Goal: Task Accomplishment & Management: Manage account settings

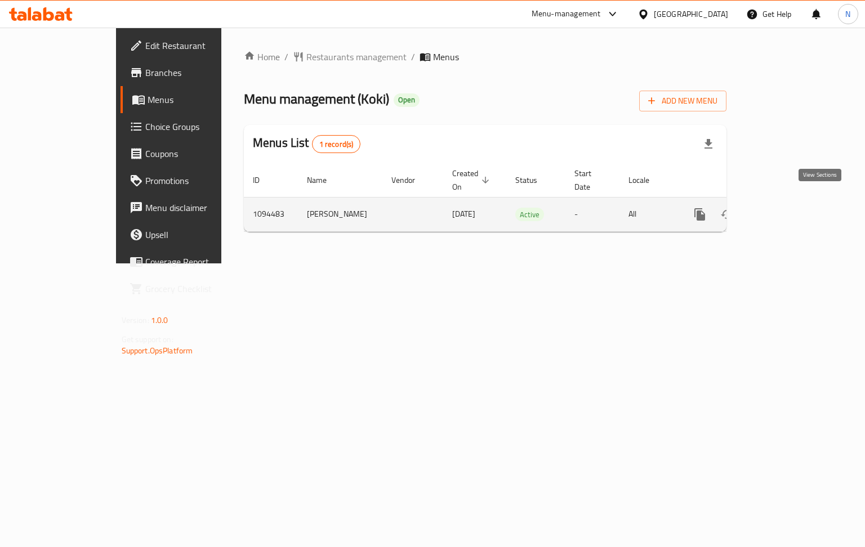
click at [788, 208] on icon "enhanced table" at bounding box center [781, 215] width 14 height 14
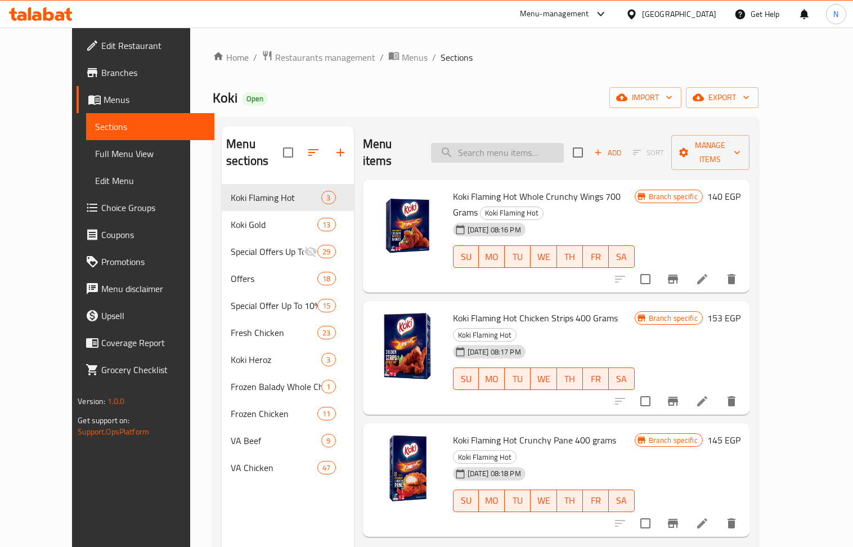
click at [521, 145] on input "search" at bounding box center [497, 153] width 133 height 20
paste input "Crunchy Nuggets 20 Pieces"
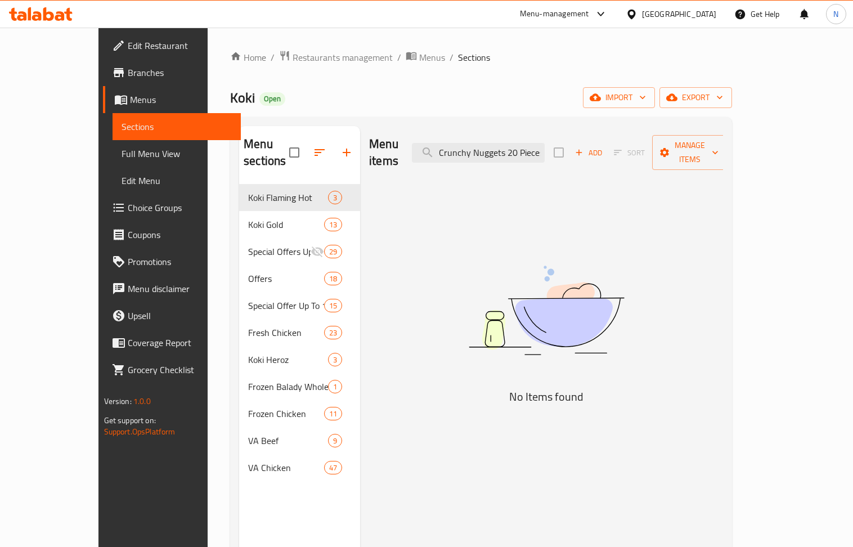
drag, startPoint x: 576, startPoint y: 144, endPoint x: 446, endPoint y: 141, distance: 130.1
click at [446, 141] on div "Menu items Crunchy Nuggets 20 Pieces Add Sort Manage items" at bounding box center [546, 152] width 354 height 53
click at [545, 145] on input "Crunchy Nuggets 20 Pieces" at bounding box center [478, 153] width 133 height 20
drag, startPoint x: 545, startPoint y: 147, endPoint x: 788, endPoint y: 153, distance: 243.3
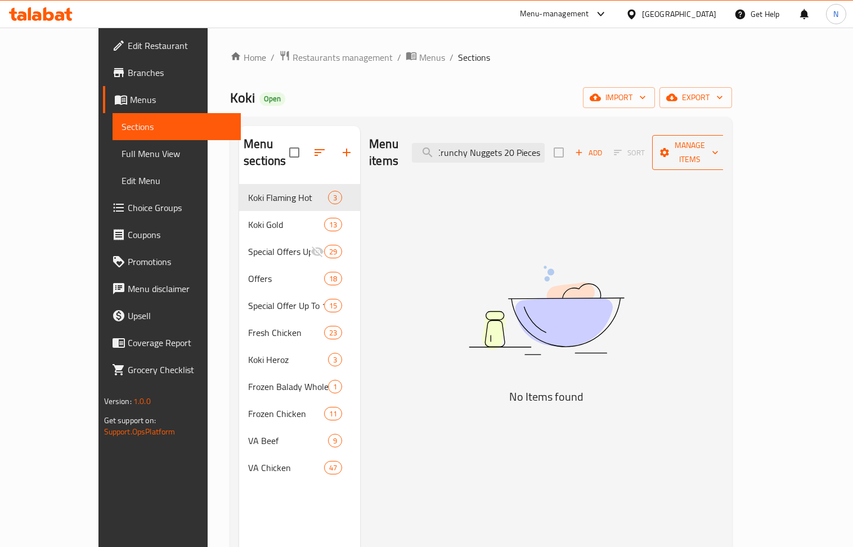
click at [723, 153] on div "Menu items Crunchy Nuggets 20 Pieces Add Sort Manage items" at bounding box center [546, 152] width 354 height 53
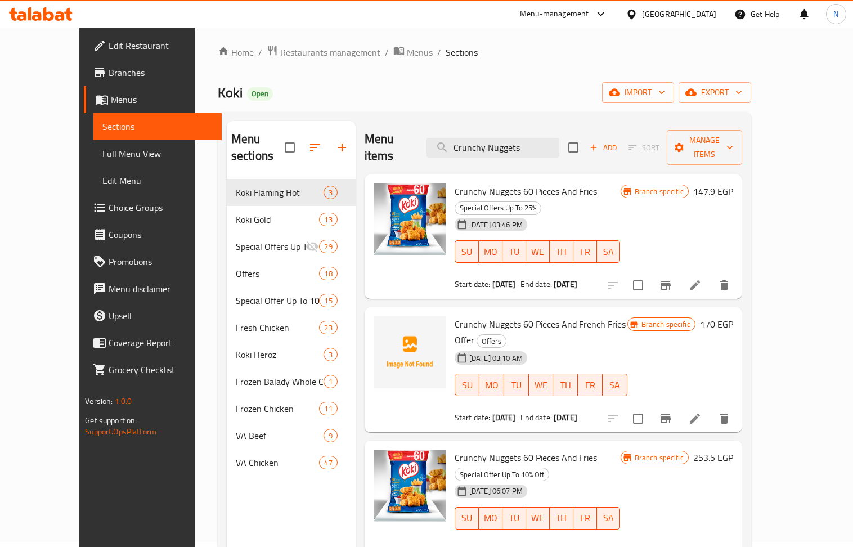
scroll to position [0, 0]
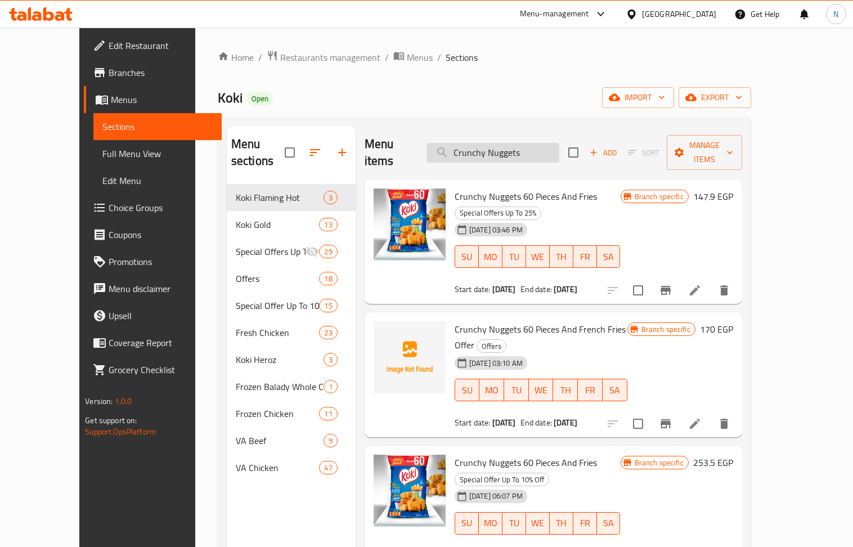
click at [507, 149] on input "Crunchy Nuggets" at bounding box center [493, 153] width 133 height 20
paste input "60 pieces and fries"
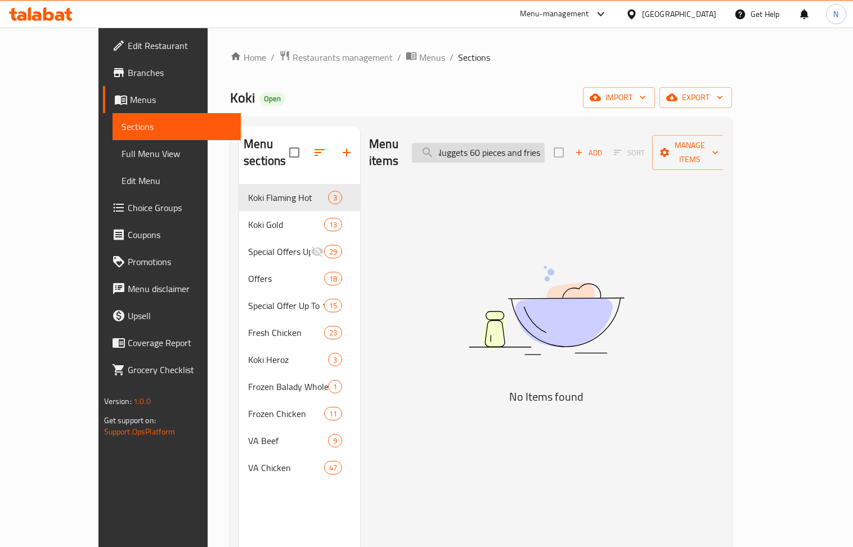
drag, startPoint x: 579, startPoint y: 143, endPoint x: 518, endPoint y: 149, distance: 61.7
click at [518, 149] on input "Crunchy Nuggets 60 pieces and fries" at bounding box center [478, 153] width 133 height 20
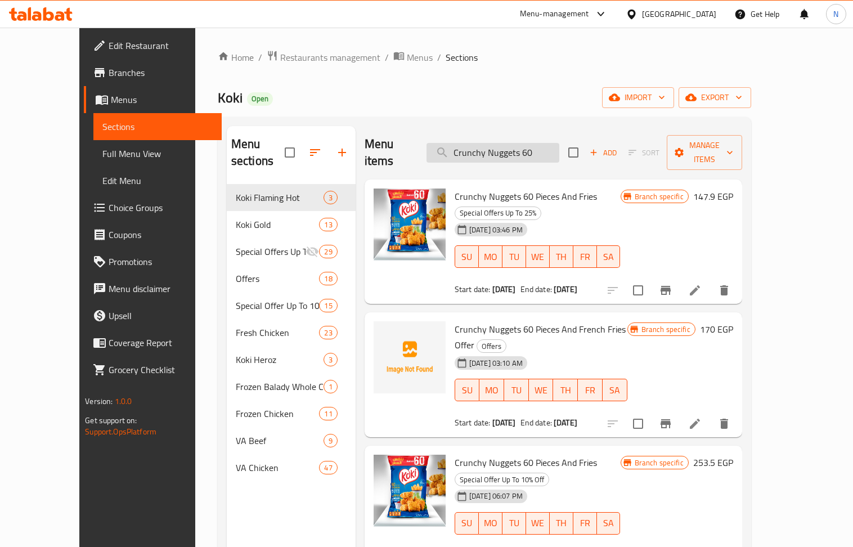
click at [534, 147] on input "Crunchy Nuggets 60" at bounding box center [493, 153] width 133 height 20
paste input "20 Pieces"
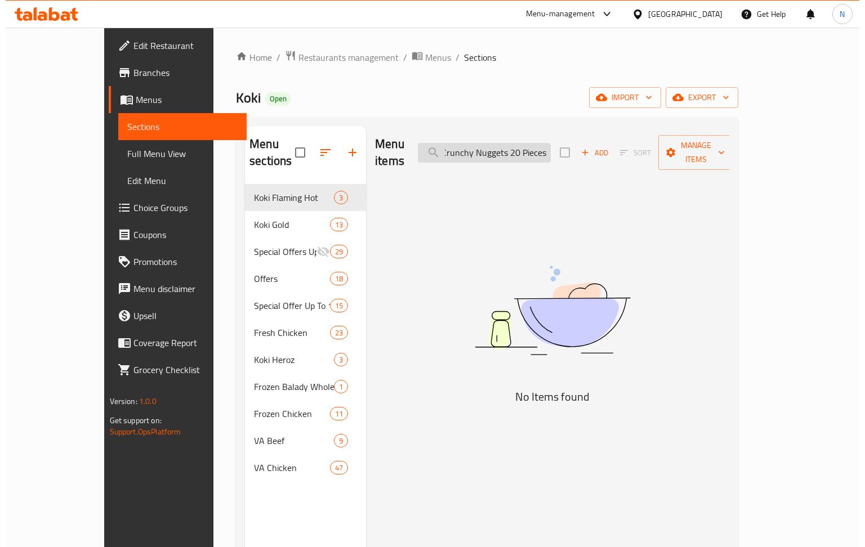
scroll to position [0, 2]
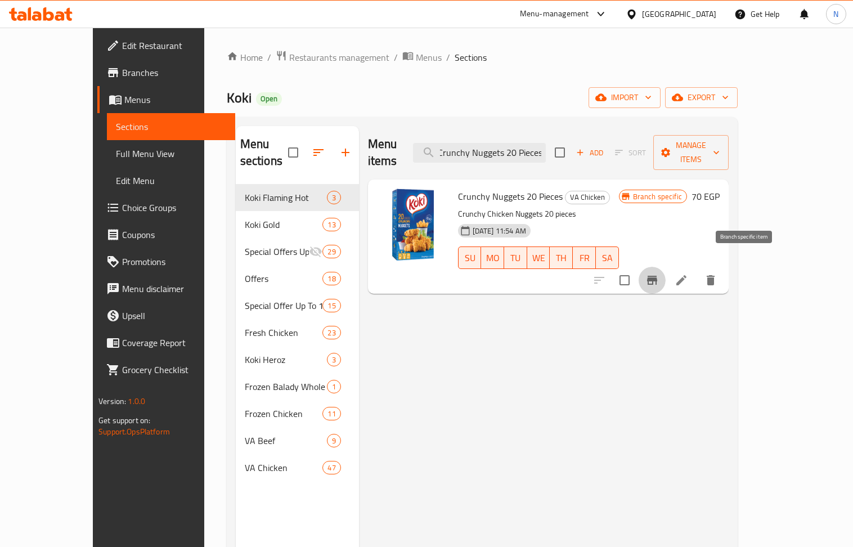
click at [657, 276] on icon "Branch-specific-item" at bounding box center [652, 280] width 10 height 9
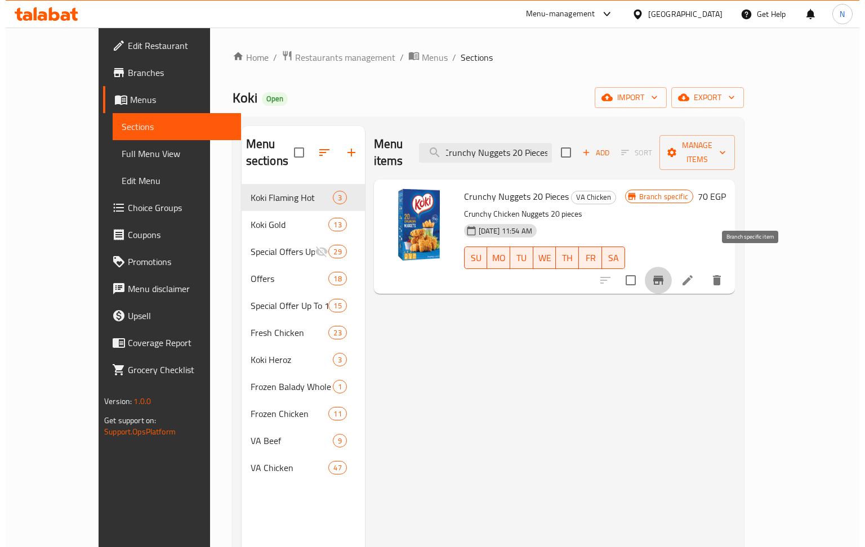
scroll to position [0, 0]
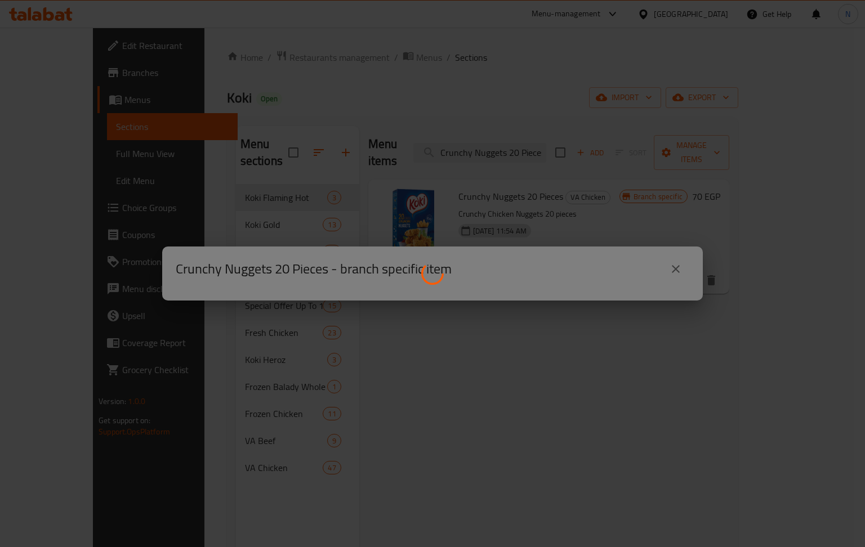
click at [674, 267] on div at bounding box center [432, 273] width 865 height 547
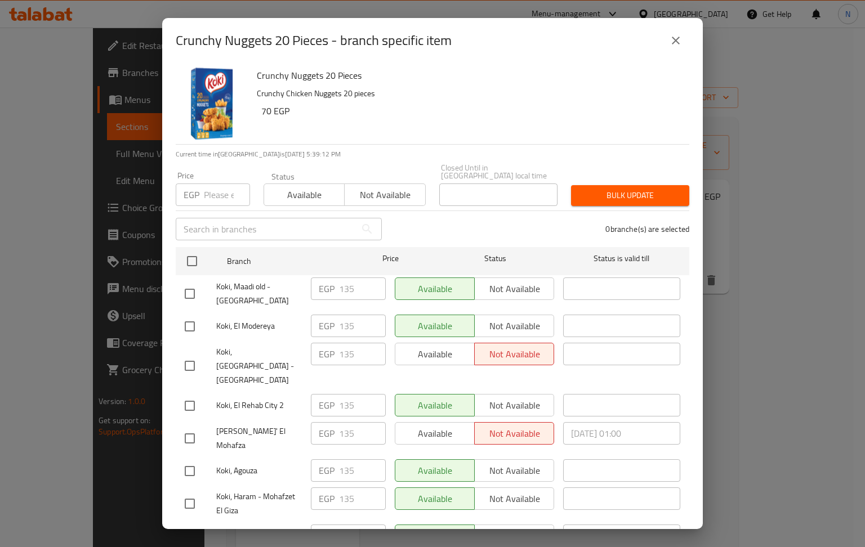
click at [669, 39] on icon "close" at bounding box center [676, 41] width 14 height 14
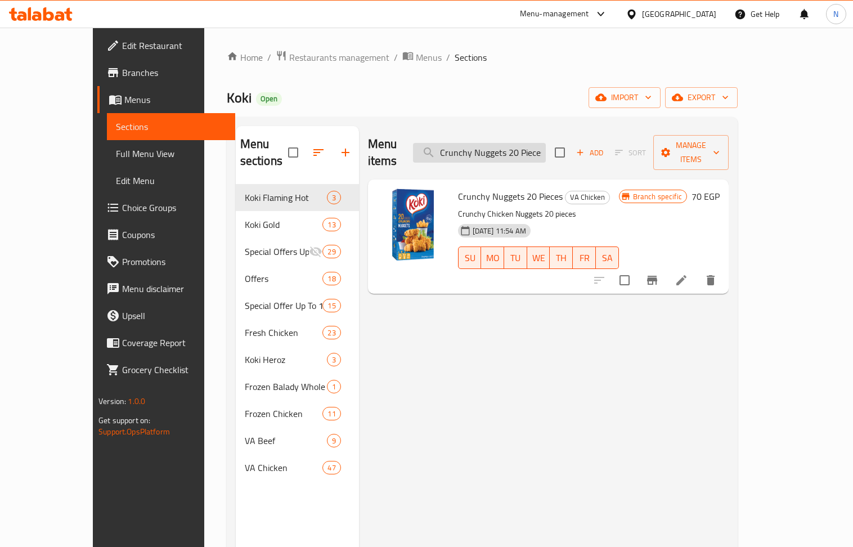
click at [530, 143] on input "Crunchy Nuggets 20 Pieces" at bounding box center [479, 153] width 133 height 20
paste input "60 pieces and fries"
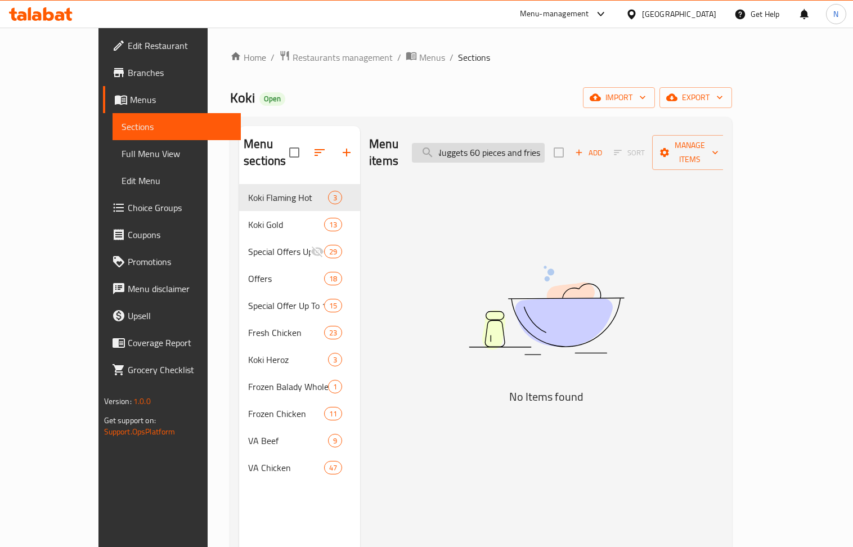
scroll to position [0, 37]
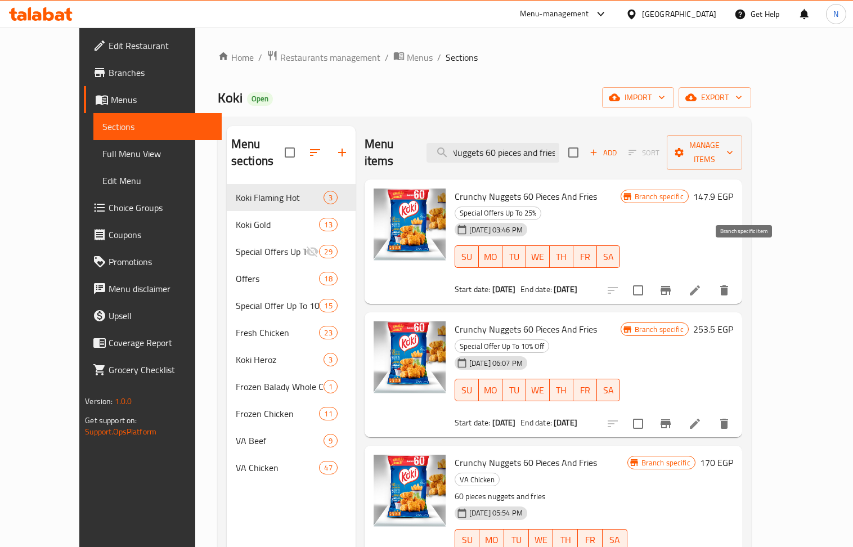
type input "Crunchy Nuggets 60 pieces and fries"
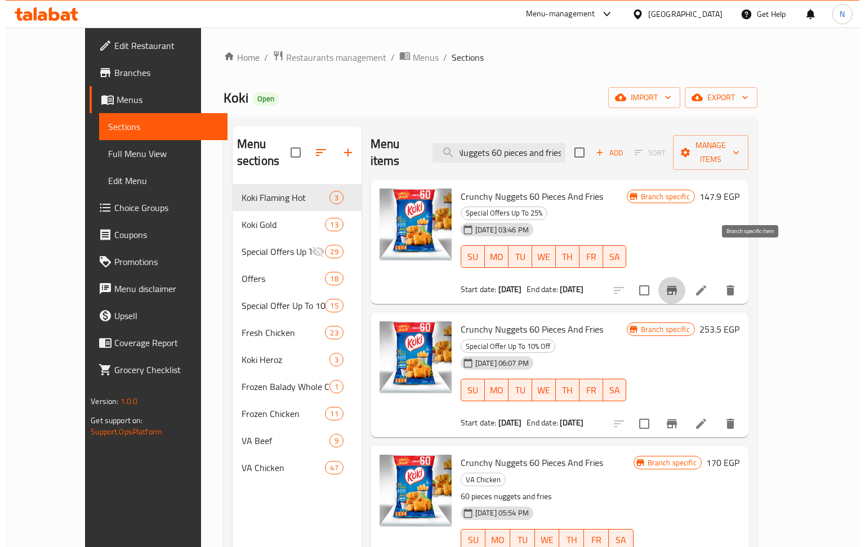
scroll to position [0, 0]
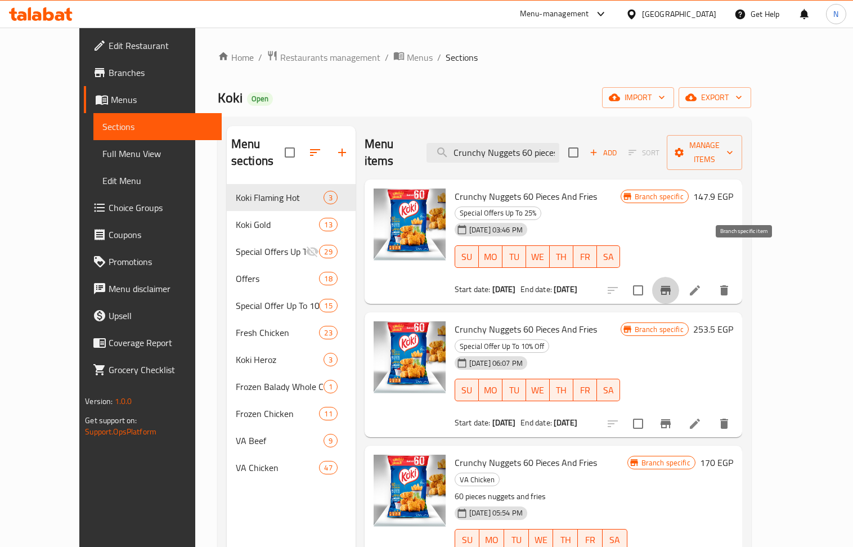
click at [671, 286] on icon "Branch-specific-item" at bounding box center [666, 290] width 10 height 9
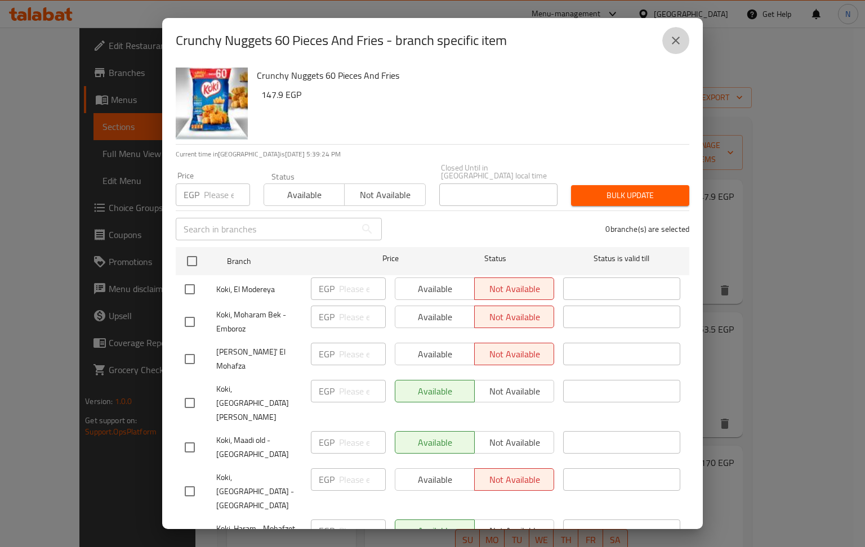
click at [681, 41] on icon "close" at bounding box center [676, 41] width 14 height 14
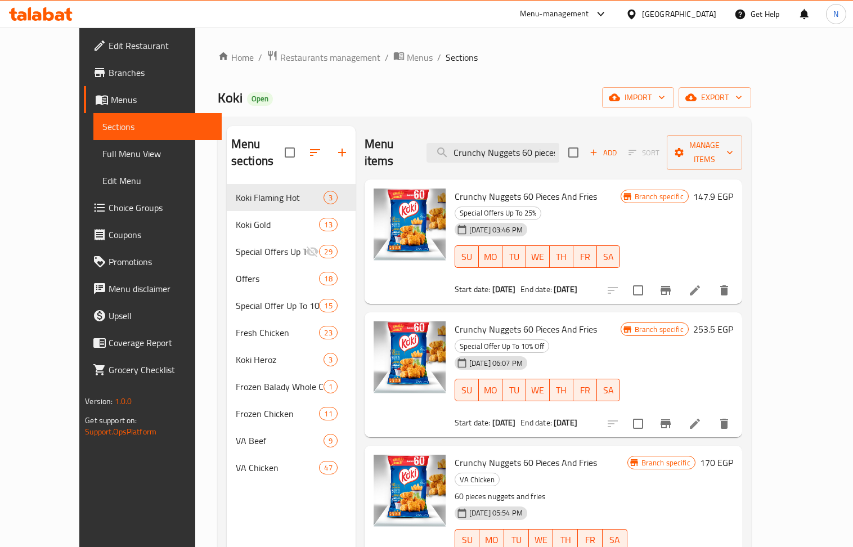
drag, startPoint x: 553, startPoint y: 514, endPoint x: 736, endPoint y: 517, distance: 183.5
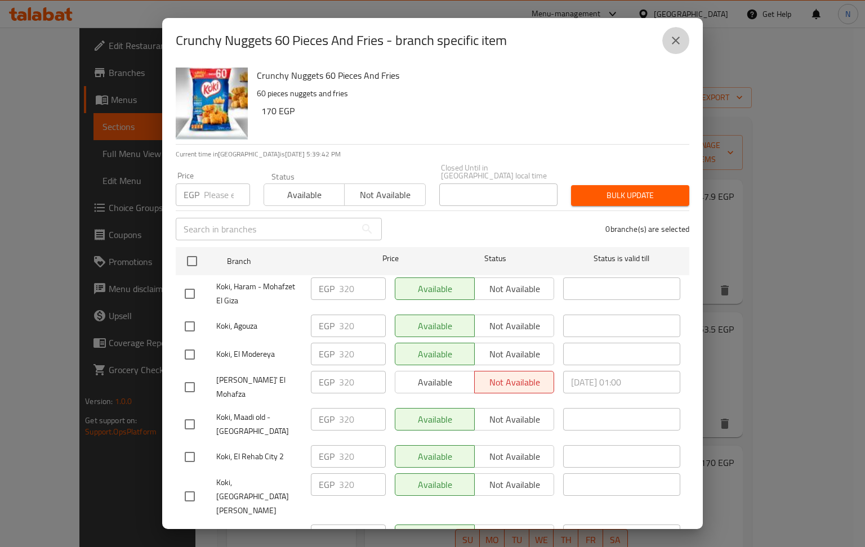
click at [676, 43] on icon "close" at bounding box center [676, 41] width 14 height 14
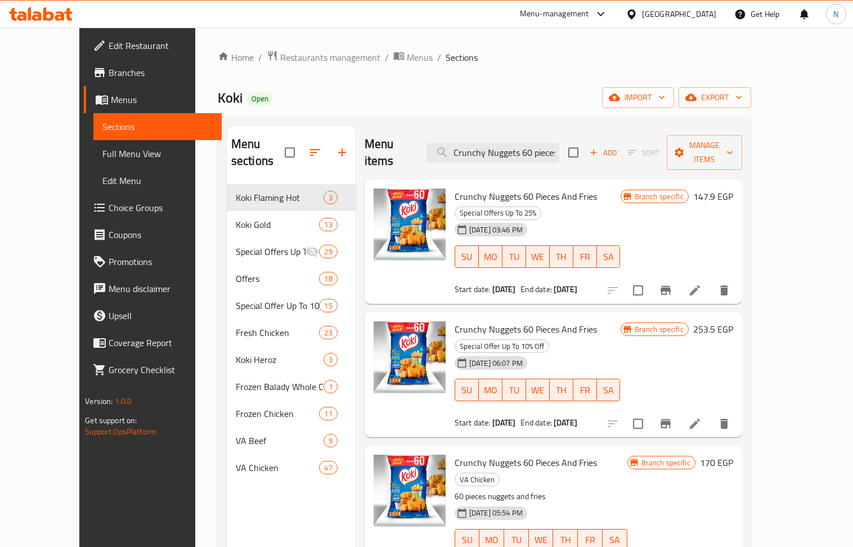
click at [109, 72] on span "Branches" at bounding box center [161, 73] width 104 height 14
